Goal: Task Accomplishment & Management: Complete application form

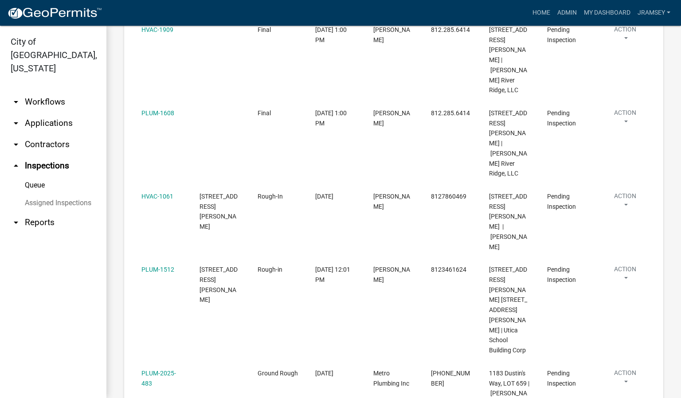
scroll to position [282, 0]
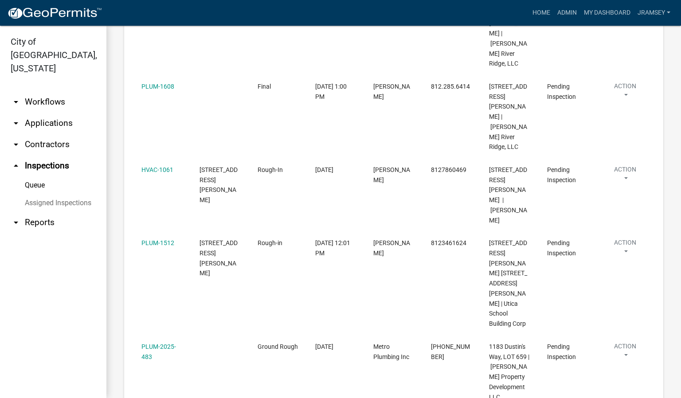
click at [590, 353] on link "Complete Inspection" at bounding box center [603, 350] width 85 height 21
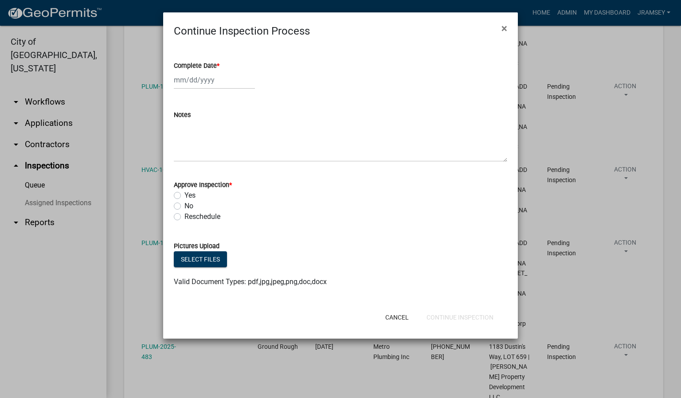
select select "9"
select select "2025"
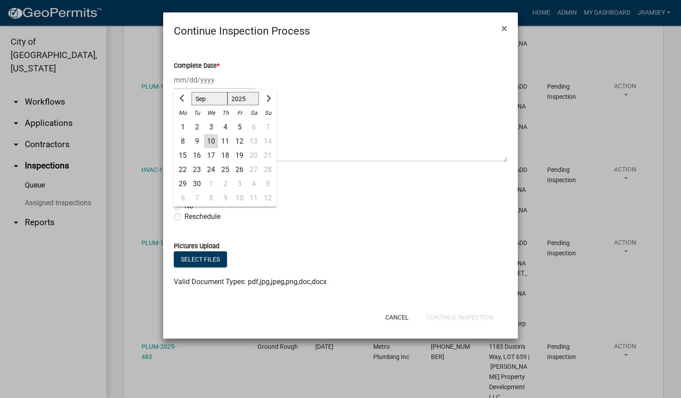
click at [201, 80] on div "[PERSON_NAME] Feb Mar Apr [PERSON_NAME][DATE] Oct Nov [DATE] 1526 1527 1528 152…" at bounding box center [214, 80] width 81 height 18
click at [212, 145] on div "10" at bounding box center [211, 141] width 14 height 14
type input "[DATE]"
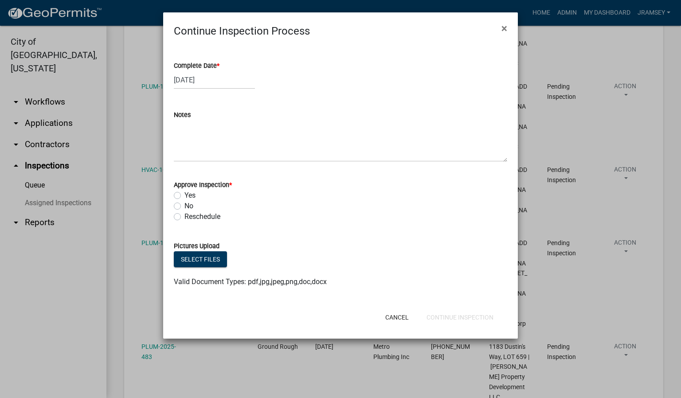
click at [184, 195] on label "Yes" at bounding box center [189, 195] width 11 height 11
click at [184, 195] on input "Yes" at bounding box center [187, 193] width 6 height 6
radio input "true"
click at [449, 314] on button "Continue Inspection" at bounding box center [459, 317] width 81 height 16
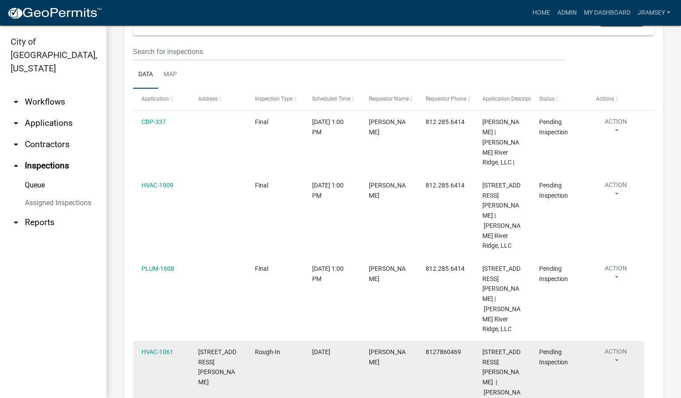
scroll to position [97, 0]
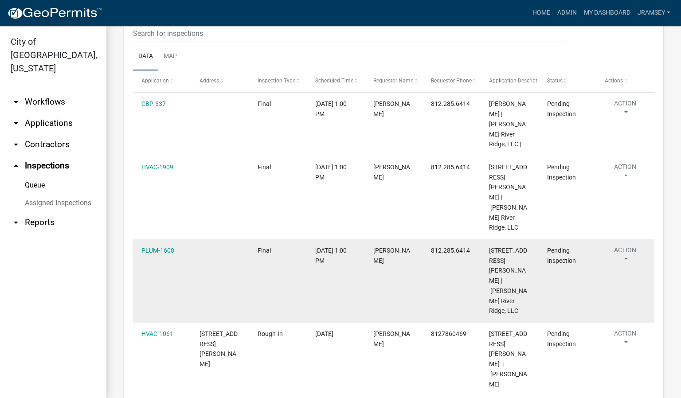
scroll to position [133, 0]
